Goal: Task Accomplishment & Management: Manage account settings

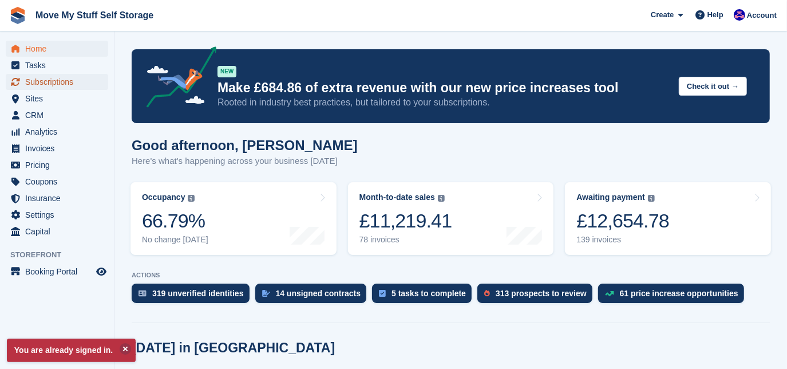
click at [53, 85] on span "Subscriptions" at bounding box center [59, 82] width 69 height 16
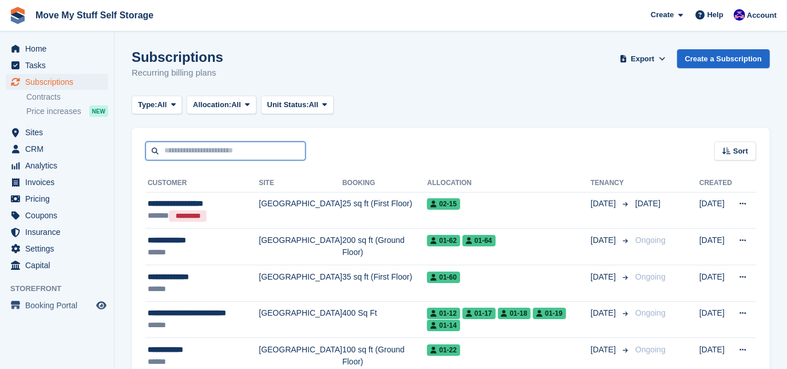
click at [198, 152] on input "text" at bounding box center [225, 150] width 160 height 19
type input "*****"
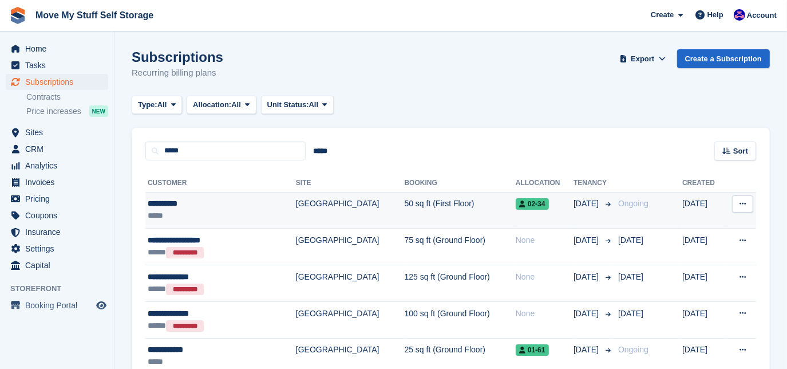
click at [173, 209] on div "**********" at bounding box center [204, 204] width 113 height 12
